Goal: Share content: Share content

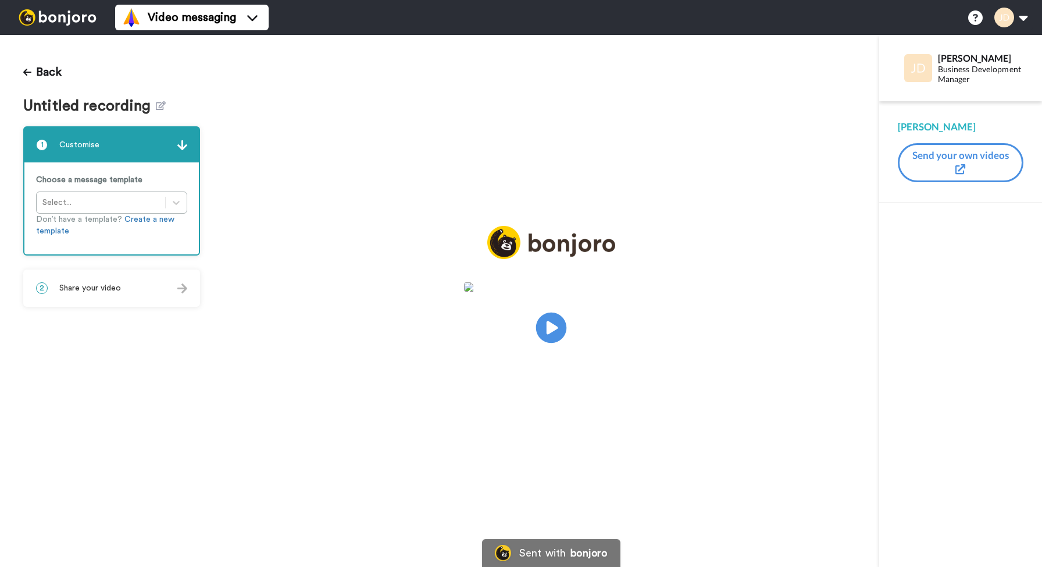
click at [551, 329] on icon "Play/Pause" at bounding box center [551, 327] width 31 height 55
click at [104, 283] on span "Share your video" at bounding box center [90, 288] width 62 height 12
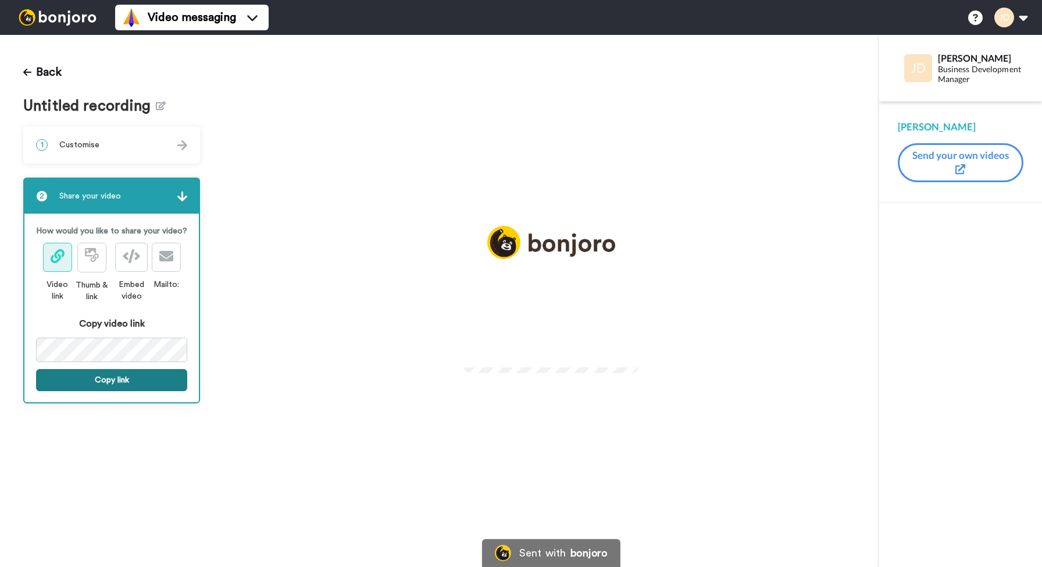
click at [123, 380] on button "Copy link" at bounding box center [111, 380] width 151 height 22
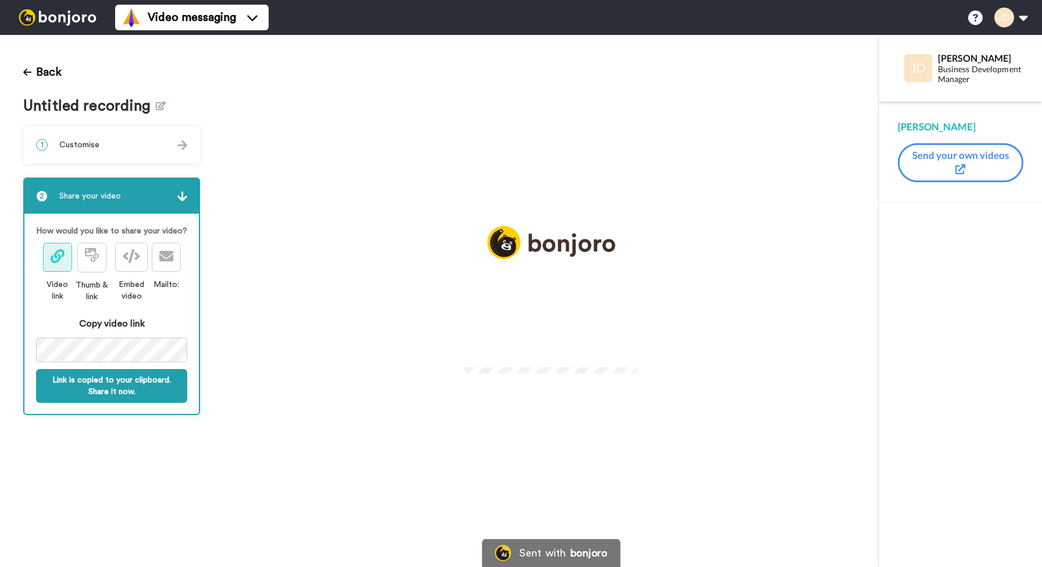
click at [319, 134] on div "Play/Pause" at bounding box center [551, 301] width 656 height 532
